Goal: Task Accomplishment & Management: Complete application form

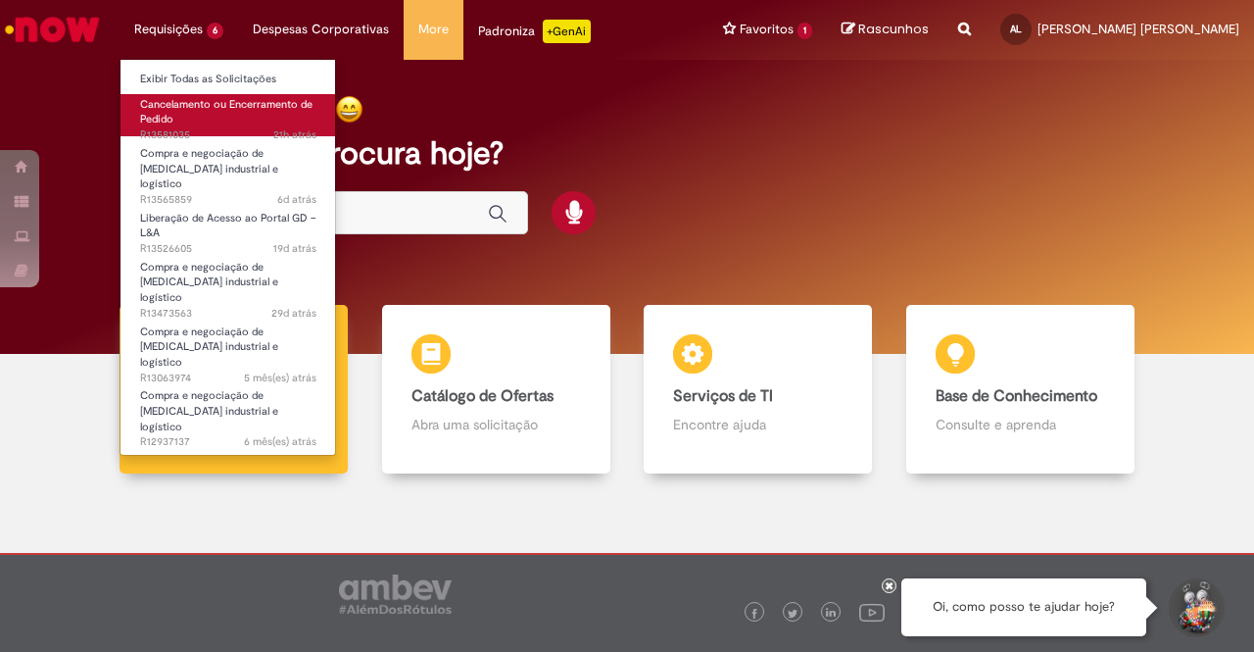
click at [197, 111] on link "Cancelamento ou Encerramento de Pedido 21h atrás 21 horas atrás R13581035" at bounding box center [229, 115] width 216 height 42
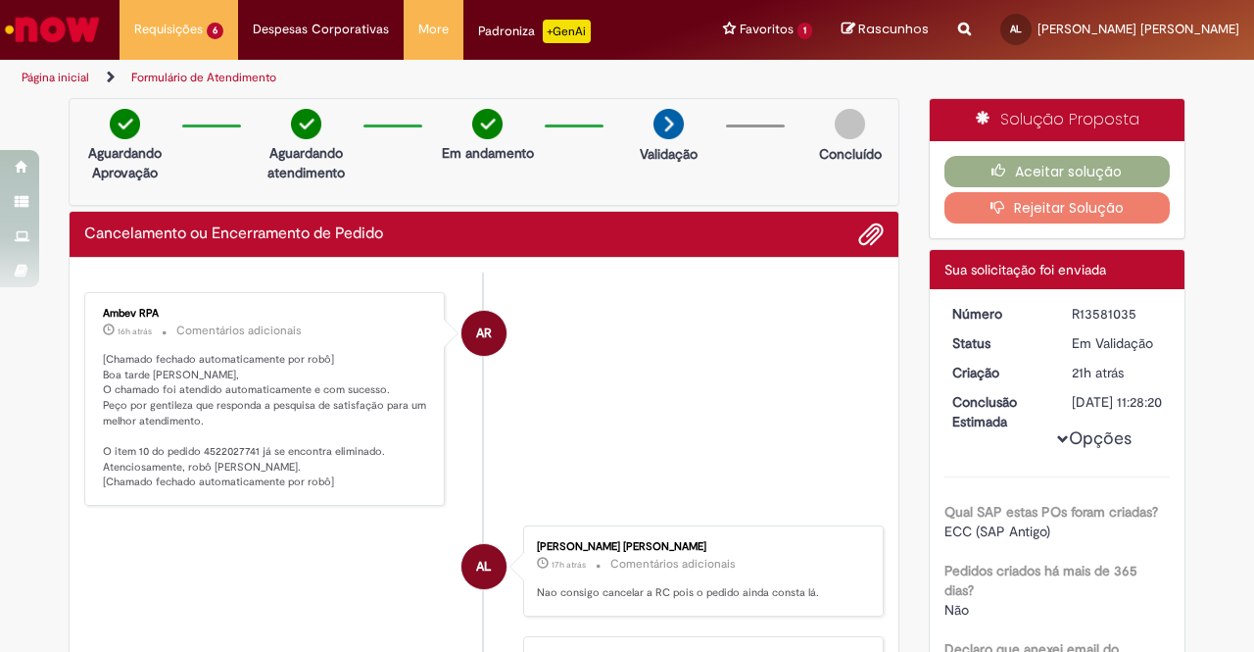
click at [221, 450] on p "[Chamado fechado automaticamente por robô] Boa tarde [PERSON_NAME], O chamado f…" at bounding box center [266, 421] width 326 height 138
copy p "4522027741"
click at [1057, 202] on button "Rejeitar Solução" at bounding box center [1058, 207] width 226 height 31
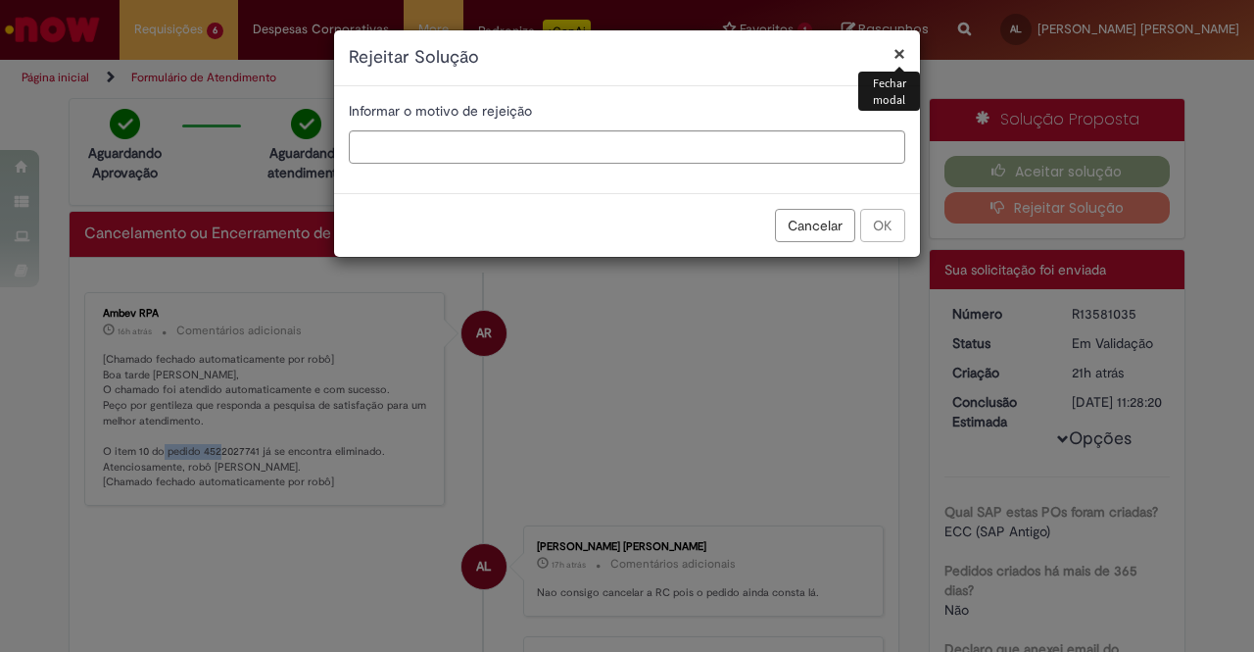
click at [894, 43] on button "×" at bounding box center [900, 53] width 12 height 21
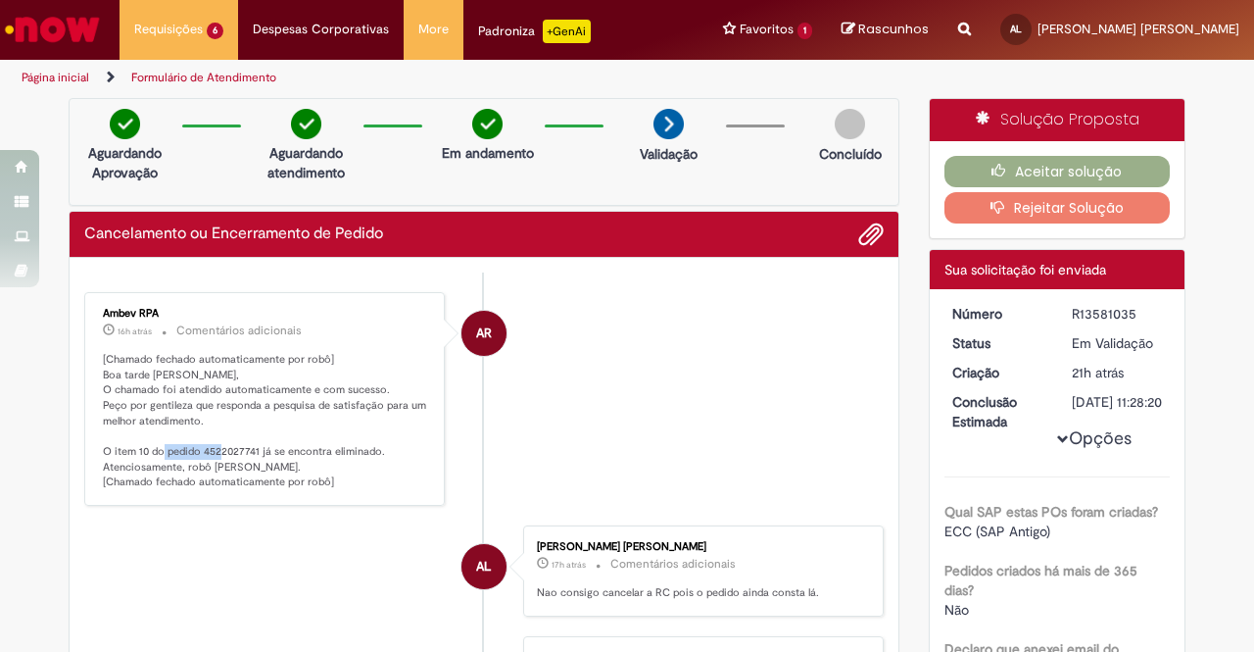
click at [1133, 214] on button "Rejeitar Solução" at bounding box center [1058, 207] width 226 height 31
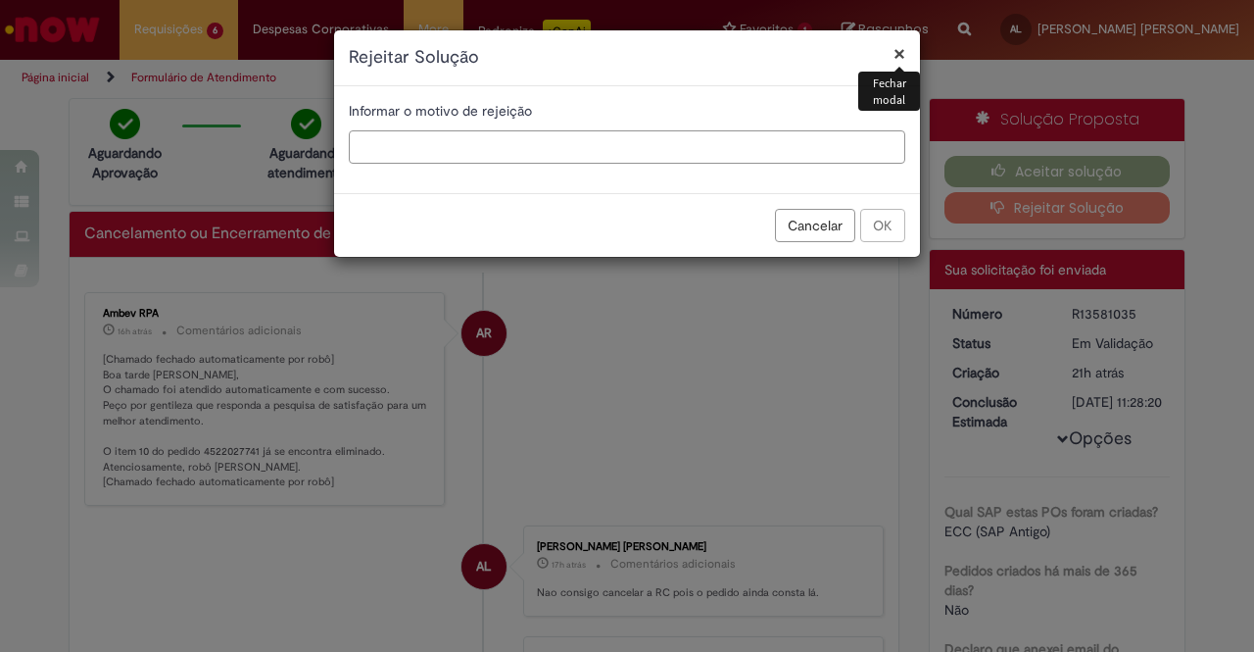
click at [474, 152] on input "text" at bounding box center [627, 146] width 557 height 33
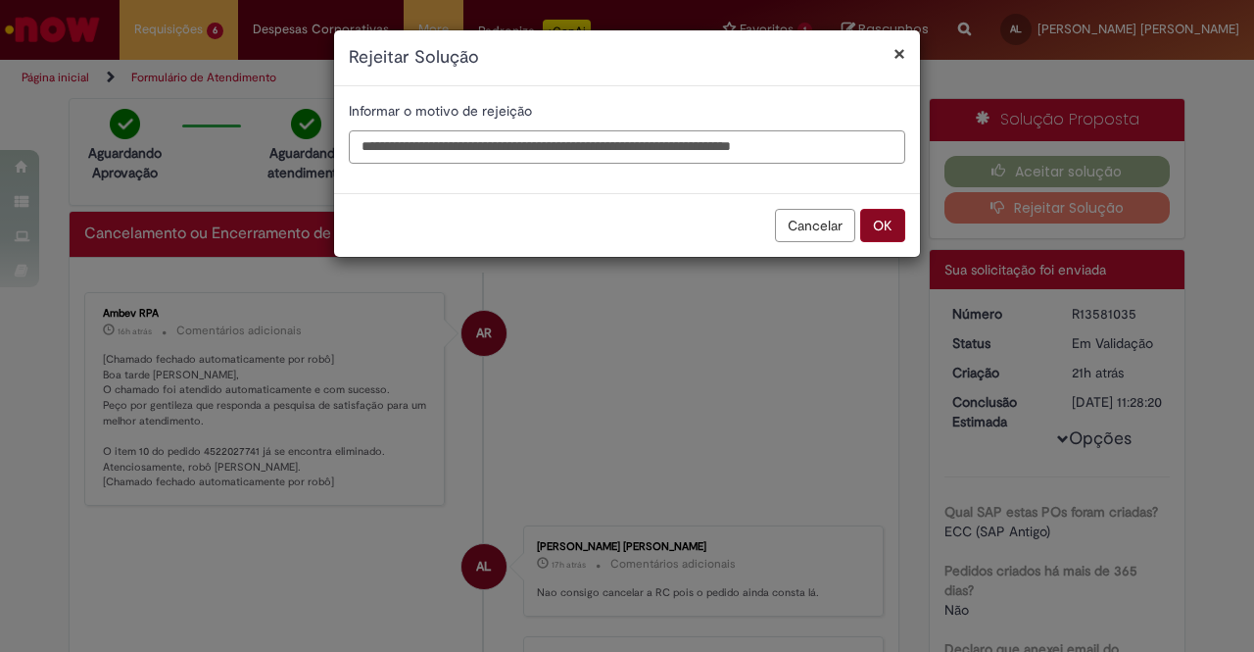
type input "**********"
click at [901, 228] on button "OK" at bounding box center [883, 225] width 45 height 33
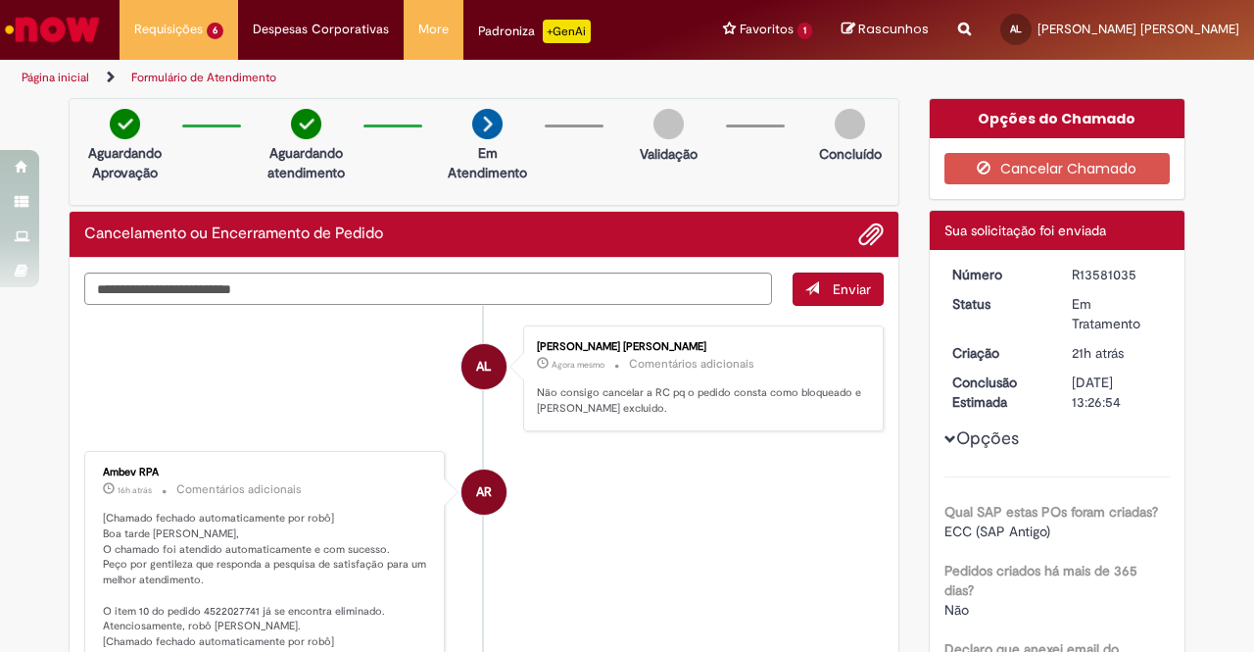
click at [210, 604] on p "[Chamado fechado automaticamente por robô] Boa tarde [PERSON_NAME], O chamado f…" at bounding box center [266, 580] width 326 height 138
click at [220, 604] on p "[Chamado fechado automaticamente por robô] Boa tarde [PERSON_NAME], O chamado f…" at bounding box center [266, 580] width 326 height 138
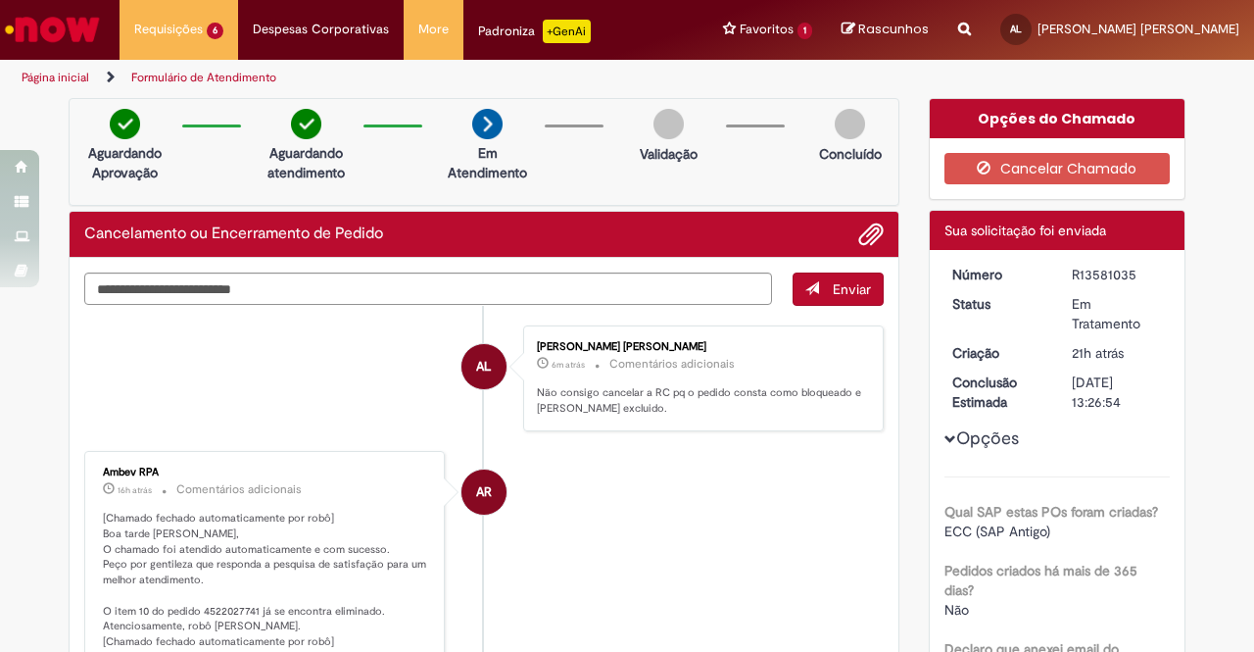
click at [259, 405] on li "AL [PERSON_NAME] 6m atrás 6 minutos atrás Comentários adicionais Não consigo ca…" at bounding box center [484, 378] width 800 height 107
click at [65, 71] on link "Página inicial" at bounding box center [56, 78] width 68 height 16
